Goal: Transaction & Acquisition: Purchase product/service

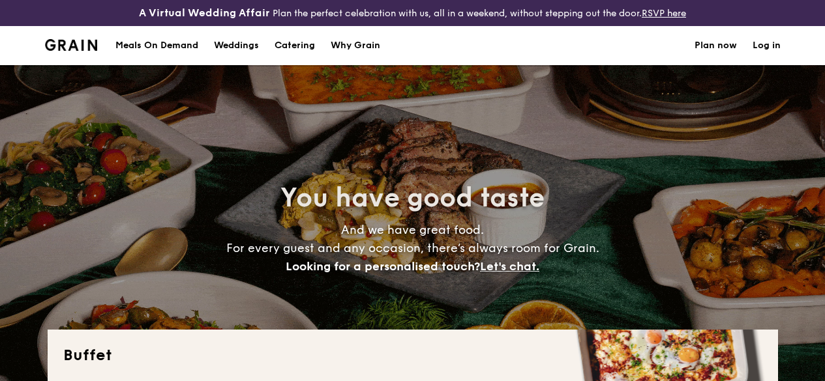
select select
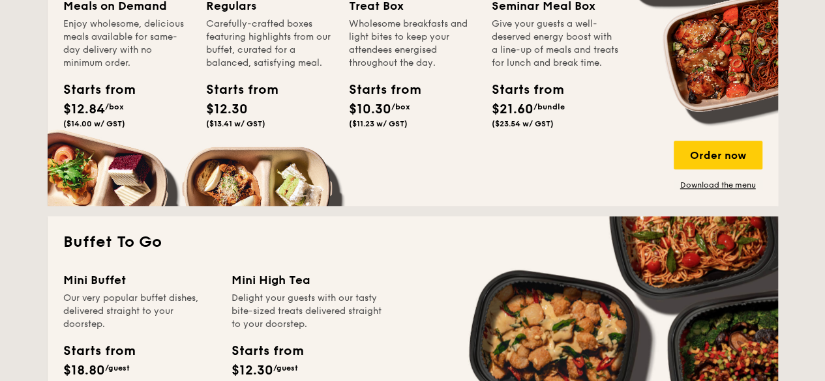
scroll to position [362, 0]
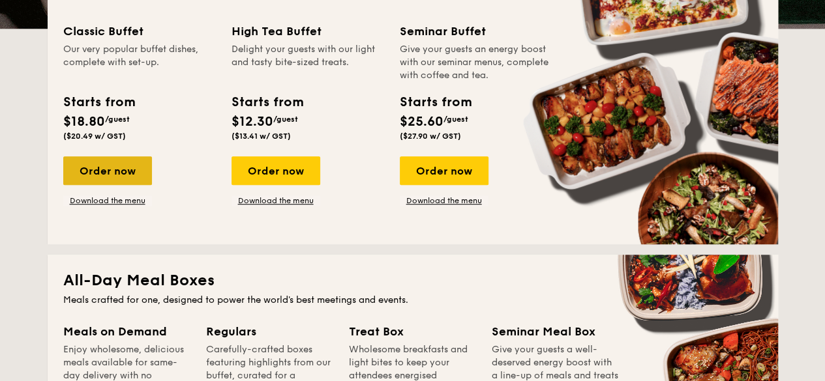
click at [118, 179] on div "Order now" at bounding box center [107, 170] width 89 height 29
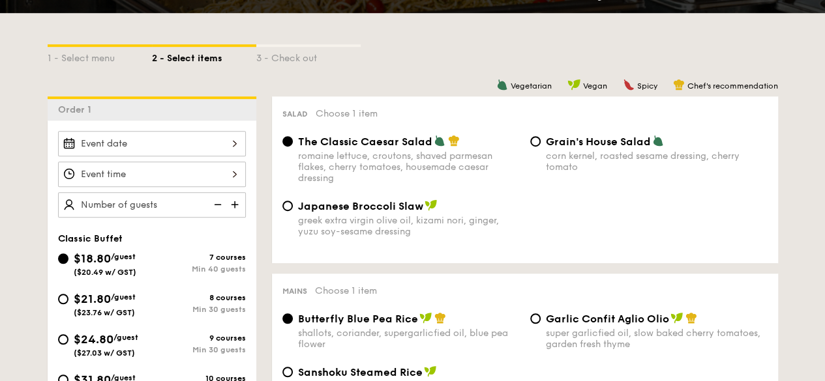
scroll to position [362, 0]
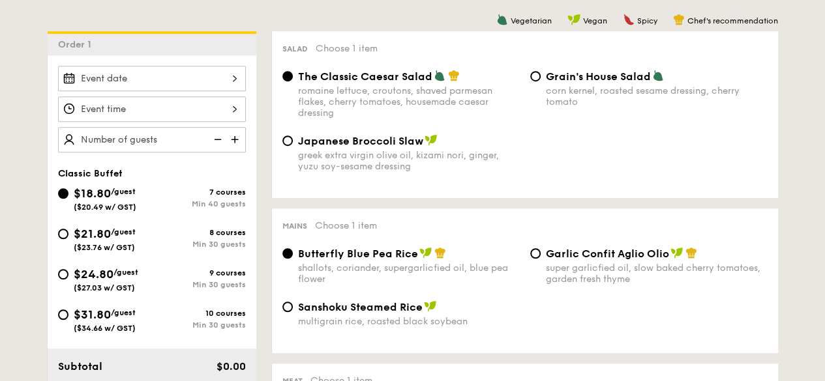
click at [111, 237] on span "$21.80" at bounding box center [92, 234] width 37 height 14
click at [68, 237] on input "$21.80 /guest ($23.76 w/ GST) 8 courses Min 30 guests" at bounding box center [63, 234] width 10 height 10
radio input "true"
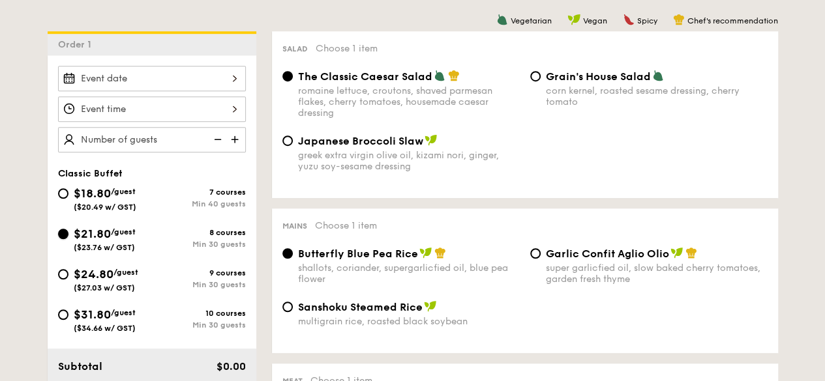
radio input "true"
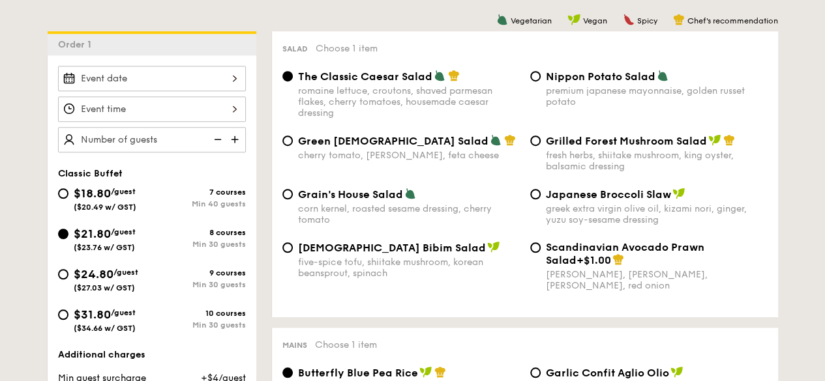
click at [608, 147] on span "Grilled Forest Mushroom Salad" at bounding box center [626, 141] width 161 height 12
click at [540, 146] on input "Grilled Forest Mushroom Salad fresh herbs, shiitake mushroom, king oyster, bals…" at bounding box center [535, 141] width 10 height 10
radio input "true"
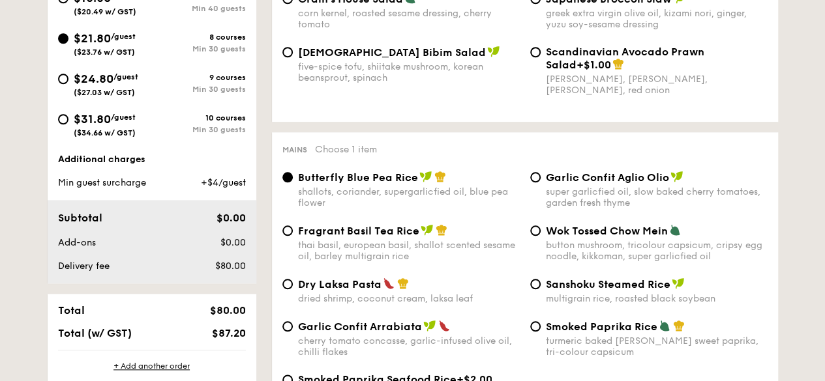
scroll to position [623, 0]
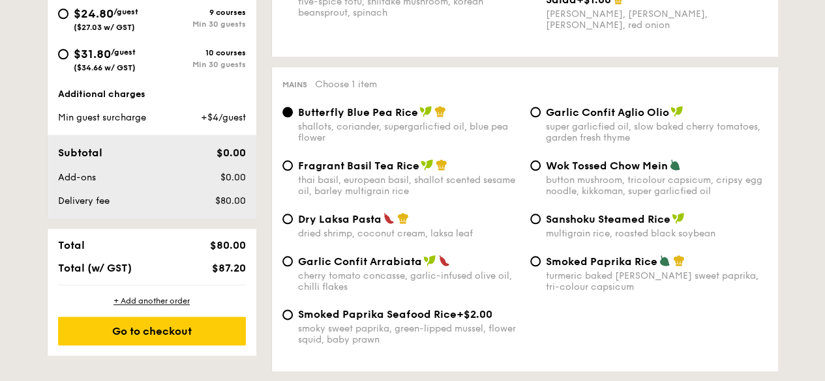
click at [605, 268] on span "Smoked Paprika Rice" at bounding box center [601, 262] width 111 height 12
click at [540, 267] on input "Smoked Paprika Rice turmeric baked [PERSON_NAME] sweet paprika, tri-colour caps…" at bounding box center [535, 261] width 10 height 10
radio input "true"
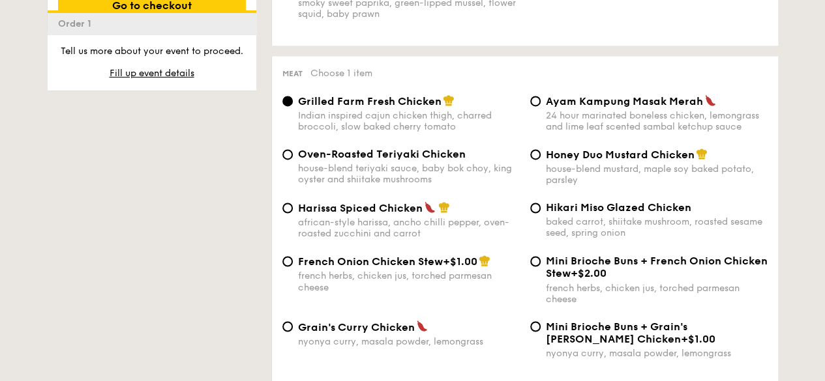
scroll to position [1014, 0]
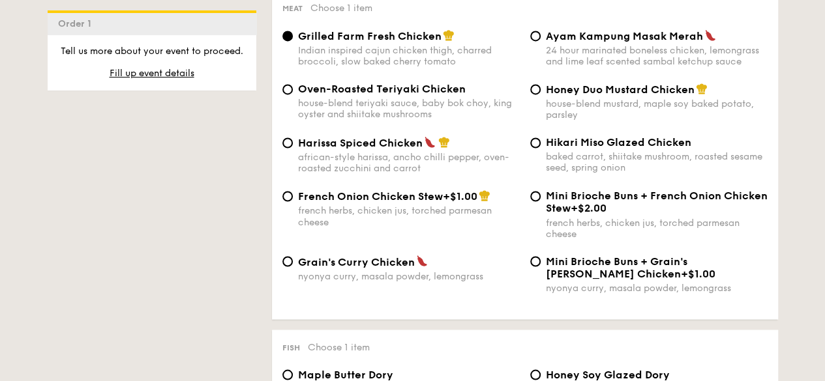
click at [395, 268] on span "Grain's Curry Chicken" at bounding box center [356, 262] width 117 height 12
click at [293, 267] on input "Grain's [PERSON_NAME] Chicken nyonya [PERSON_NAME], masala powder, lemongrass" at bounding box center [287, 261] width 10 height 10
radio input "true"
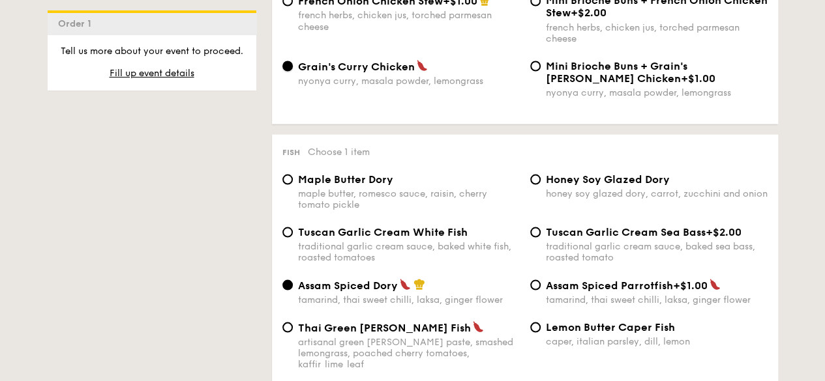
scroll to position [1340, 0]
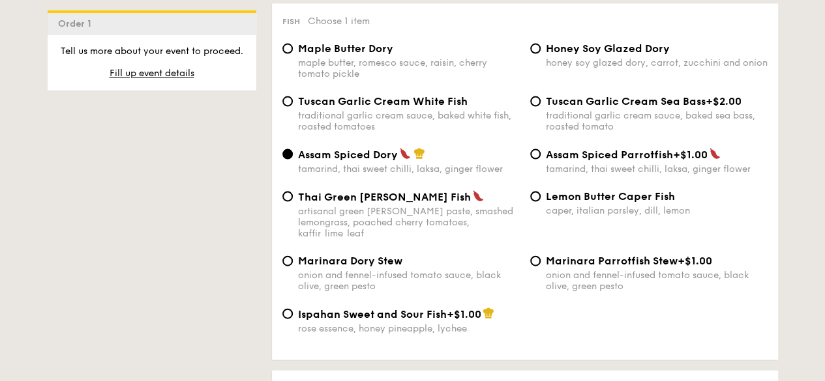
click at [412, 108] on span "Tuscan Garlic Cream White Fish" at bounding box center [383, 101] width 170 height 12
click at [293, 107] on input "Tuscan Garlic Cream White Fish traditional garlic cream sauce, baked white fish…" at bounding box center [287, 101] width 10 height 10
radio input "true"
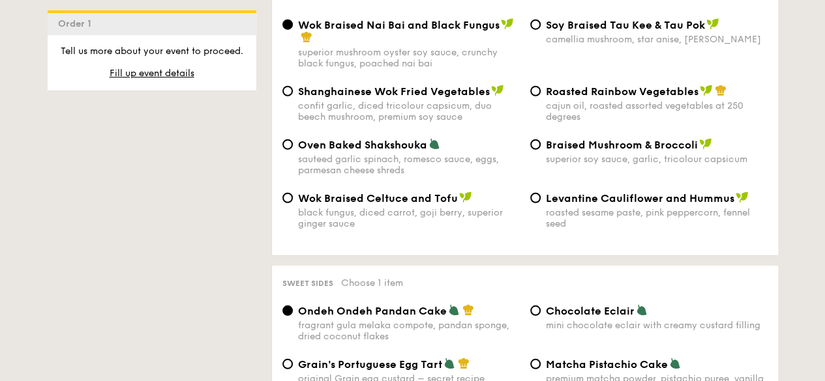
scroll to position [1927, 0]
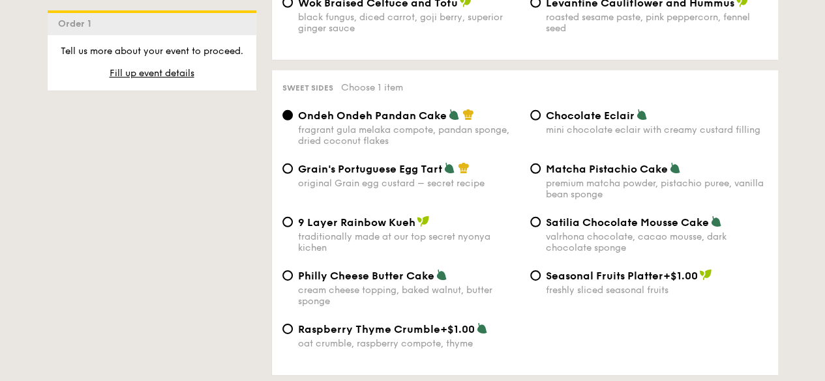
click at [601, 175] on span "Matcha Pistachio Cake" at bounding box center [607, 169] width 122 height 12
click at [540, 174] on input "Matcha Pistachio Cake premium matcha powder, pistachio puree, vanilla bean spon…" at bounding box center [535, 169] width 10 height 10
radio input "true"
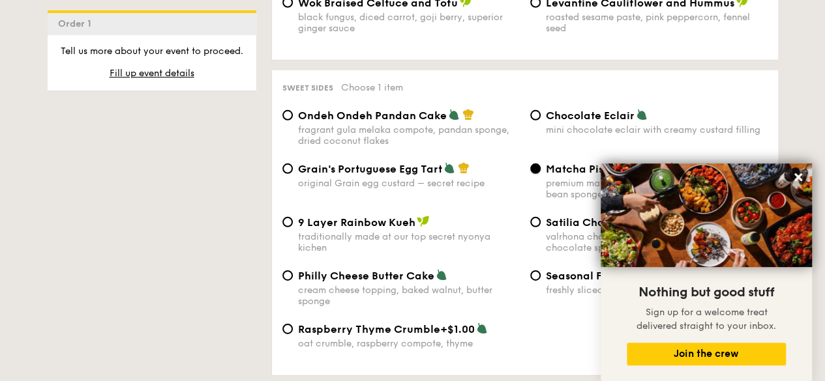
scroll to position [2058, 0]
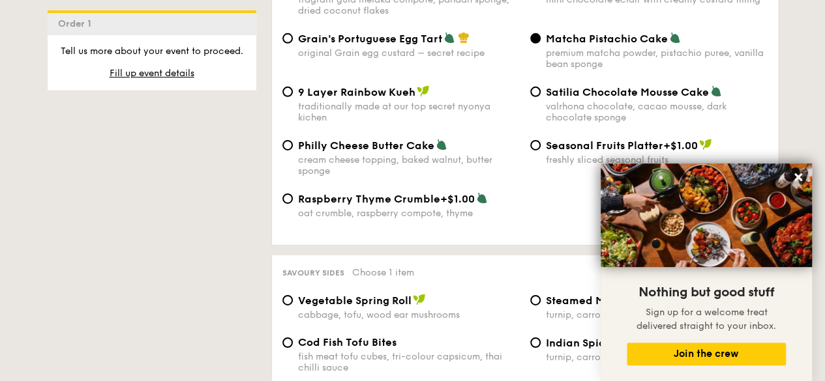
click at [419, 166] on div "Philly Cheese Butter Cake cream cheese topping, baked walnut, butter sponge" at bounding box center [409, 158] width 222 height 38
click at [293, 151] on input "Philly Cheese Butter Cake cream cheese topping, baked walnut, butter sponge" at bounding box center [287, 145] width 10 height 10
radio input "true"
click at [802, 180] on icon at bounding box center [798, 177] width 12 height 12
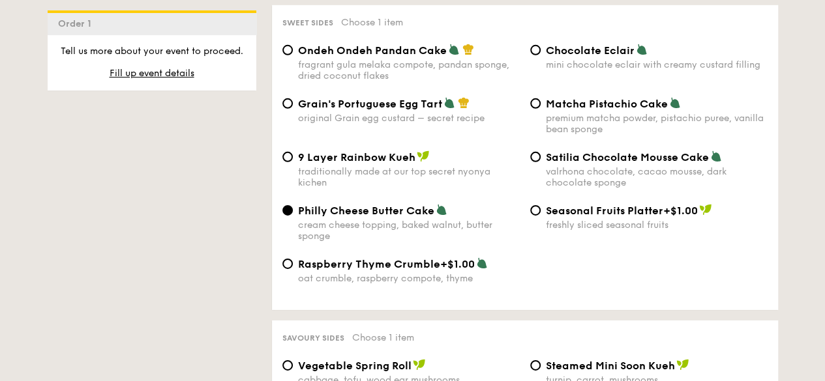
scroll to position [2188, 0]
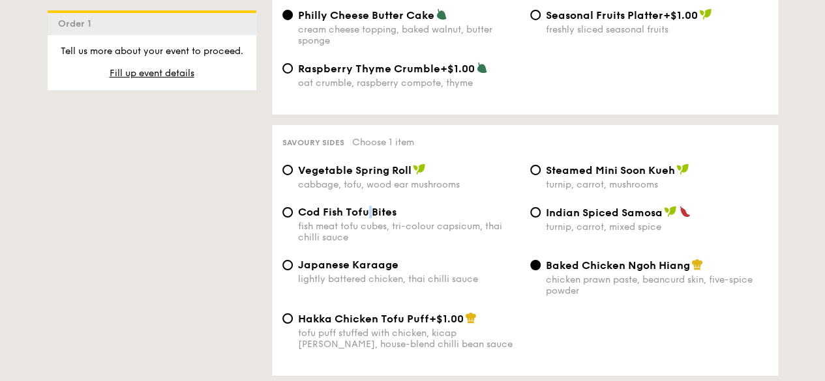
click at [369, 218] on span "Cod Fish Tofu Bites" at bounding box center [347, 212] width 98 height 12
click at [329, 218] on span "Cod Fish Tofu Bites" at bounding box center [347, 212] width 98 height 12
click at [293, 218] on input "Cod Fish Tofu Bites fish meat tofu cubes, tri-colour capsicum, thai chilli sauce" at bounding box center [287, 212] width 10 height 10
radio input "true"
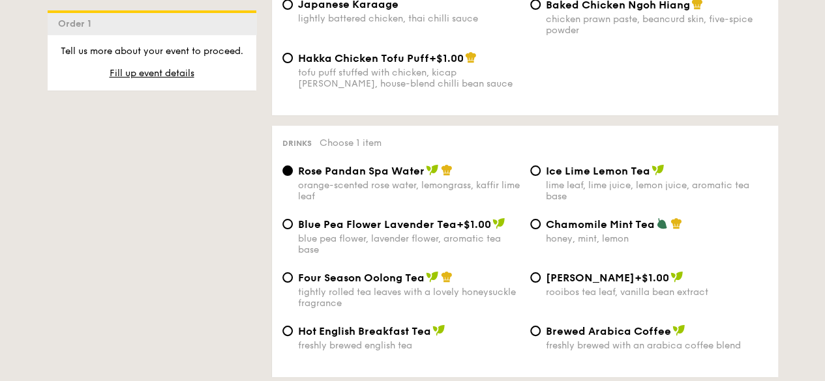
scroll to position [2514, 0]
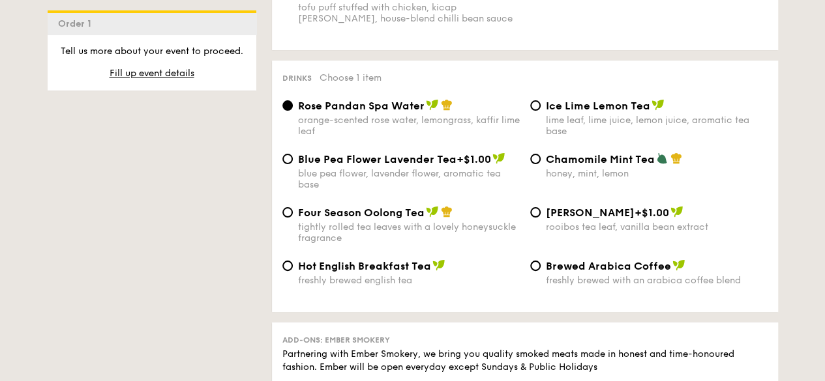
click at [473, 219] on div "Four Season Oolong Tea" at bounding box center [409, 212] width 222 height 13
click at [293, 218] on input "Four Season Oolong Tea tightly rolled tea leaves with a lovely honeysuckle frag…" at bounding box center [287, 212] width 10 height 10
radio input "true"
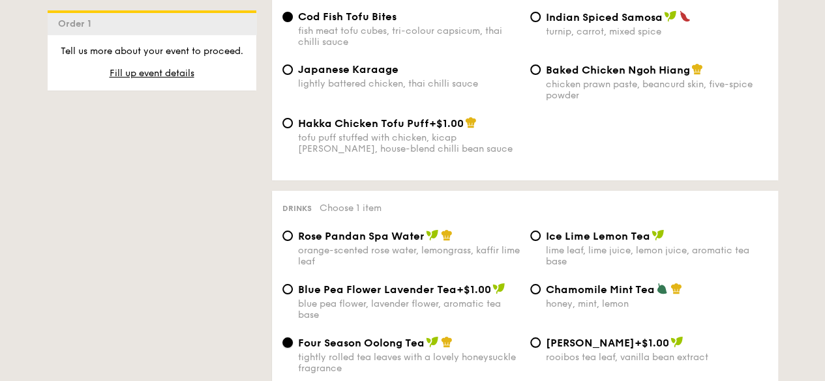
scroll to position [2058, 0]
